Goal: Task Accomplishment & Management: Use online tool/utility

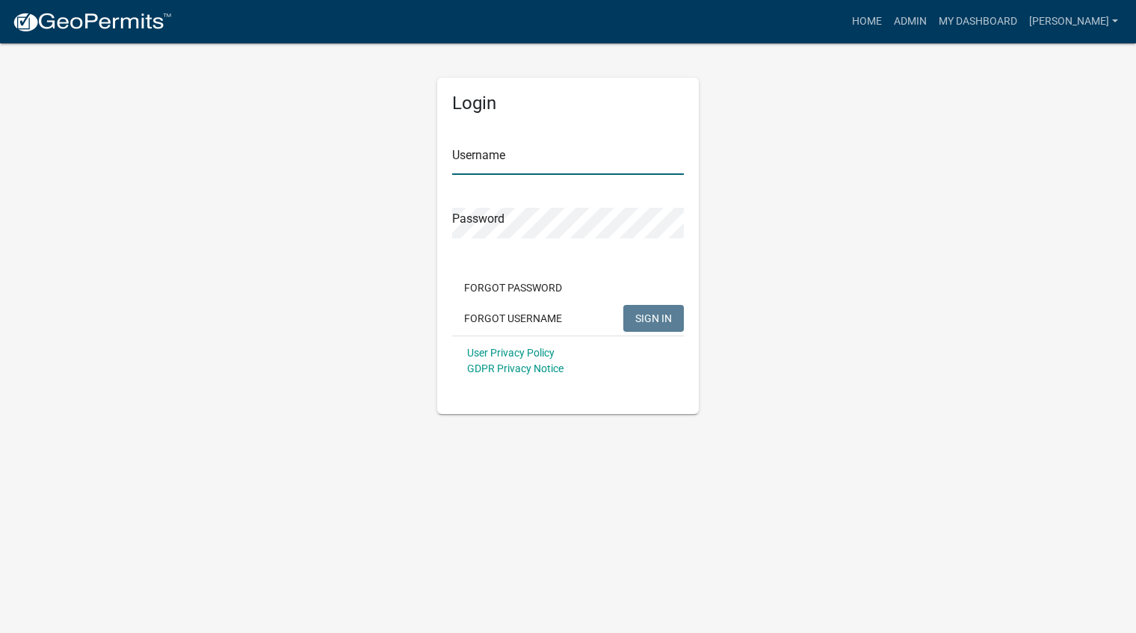
type input "[PERSON_NAME]"
click at [652, 316] on span "SIGN IN" at bounding box center [653, 318] width 37 height 12
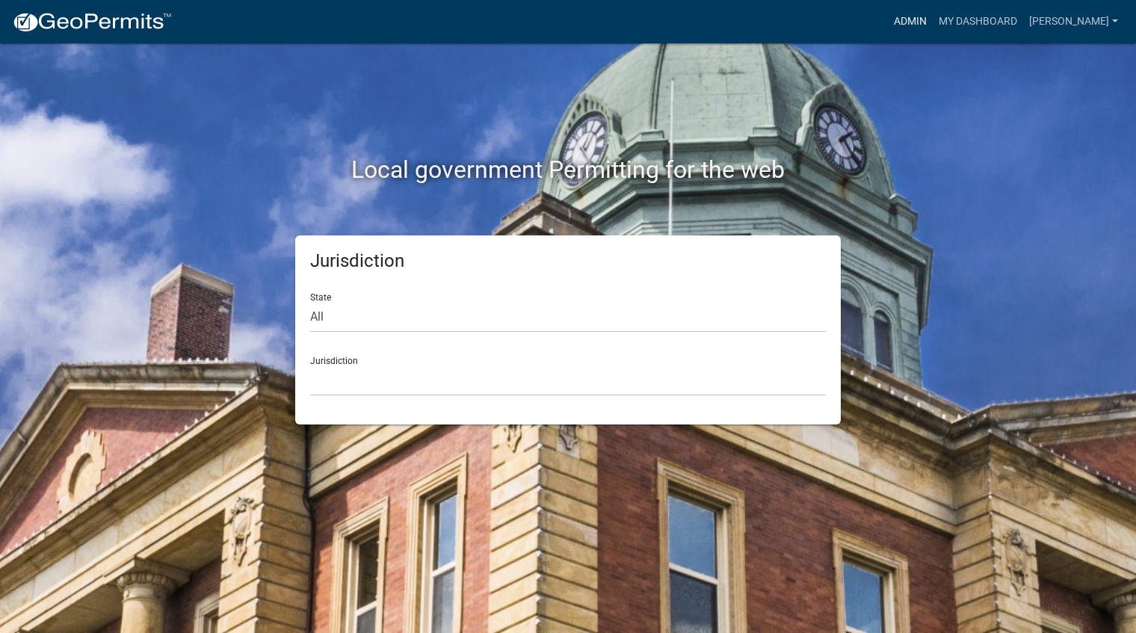
click at [933, 18] on link "Admin" at bounding box center [910, 21] width 45 height 28
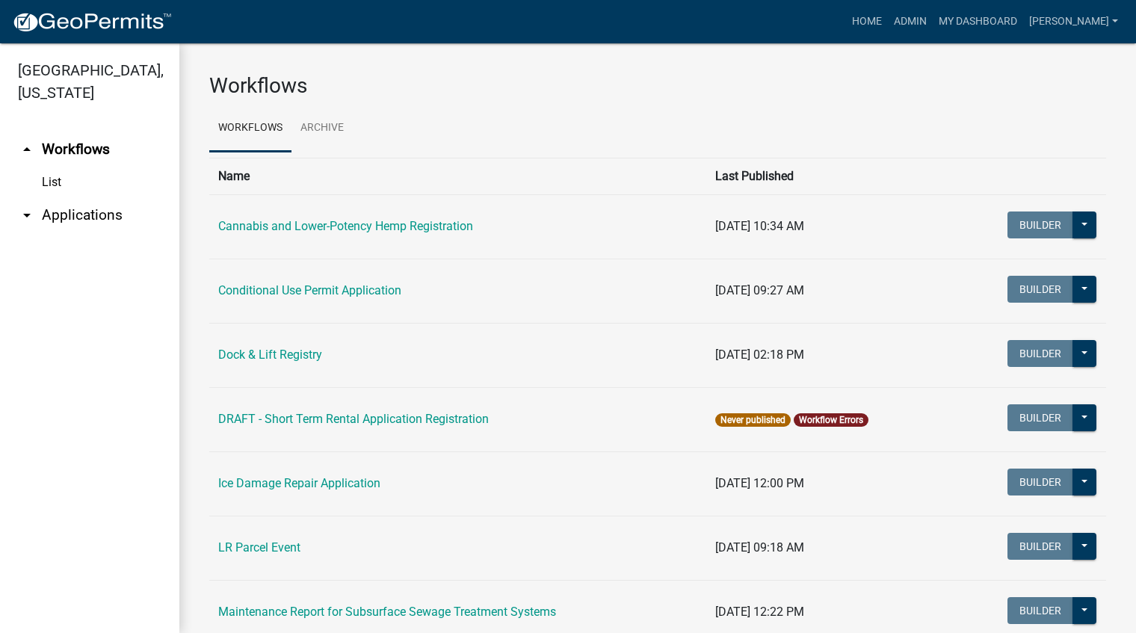
click at [78, 215] on link "arrow_drop_down Applications" at bounding box center [89, 215] width 179 height 36
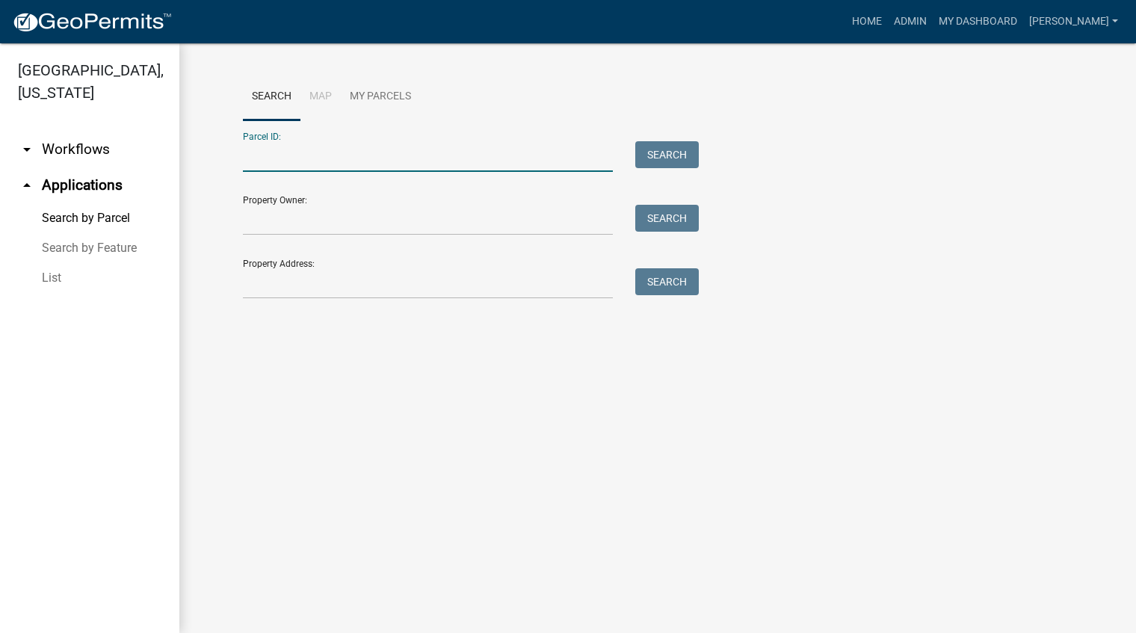
click at [303, 161] on input "Parcel ID:" at bounding box center [428, 156] width 370 height 31
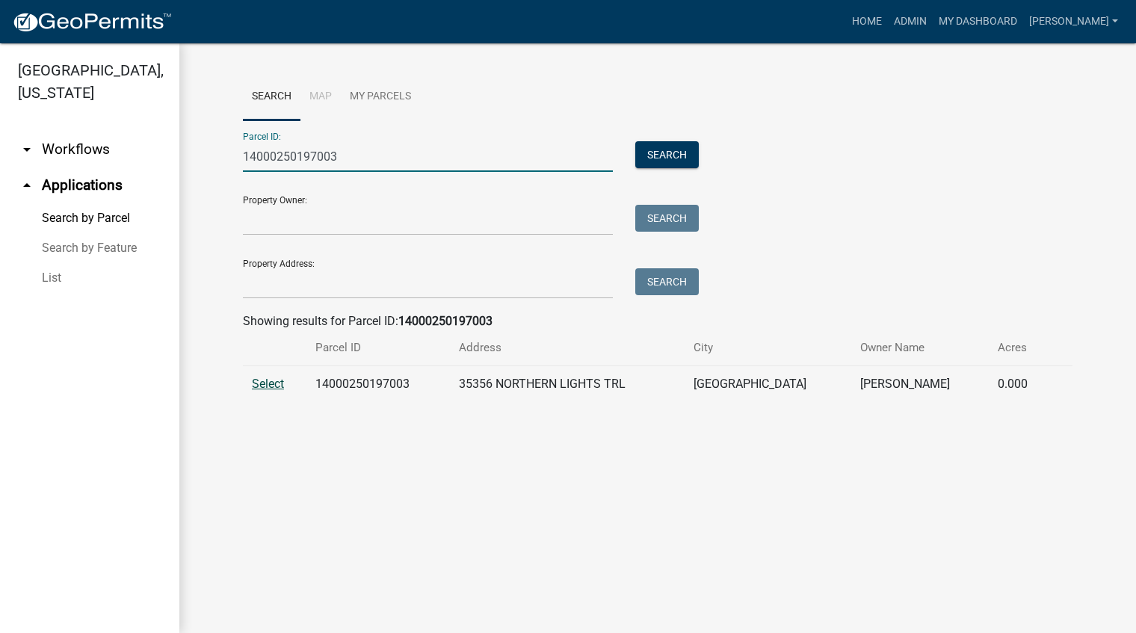
type input "14000250197003"
click at [273, 386] on span "Select" at bounding box center [268, 384] width 32 height 14
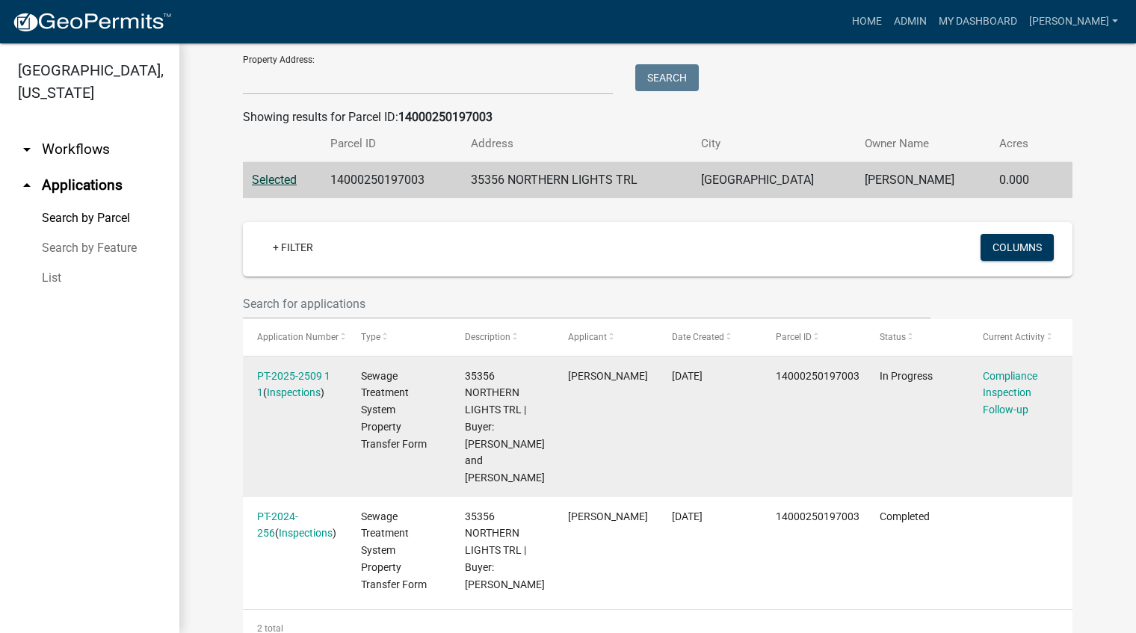
scroll to position [231, 0]
